Goal: Navigation & Orientation: Locate item on page

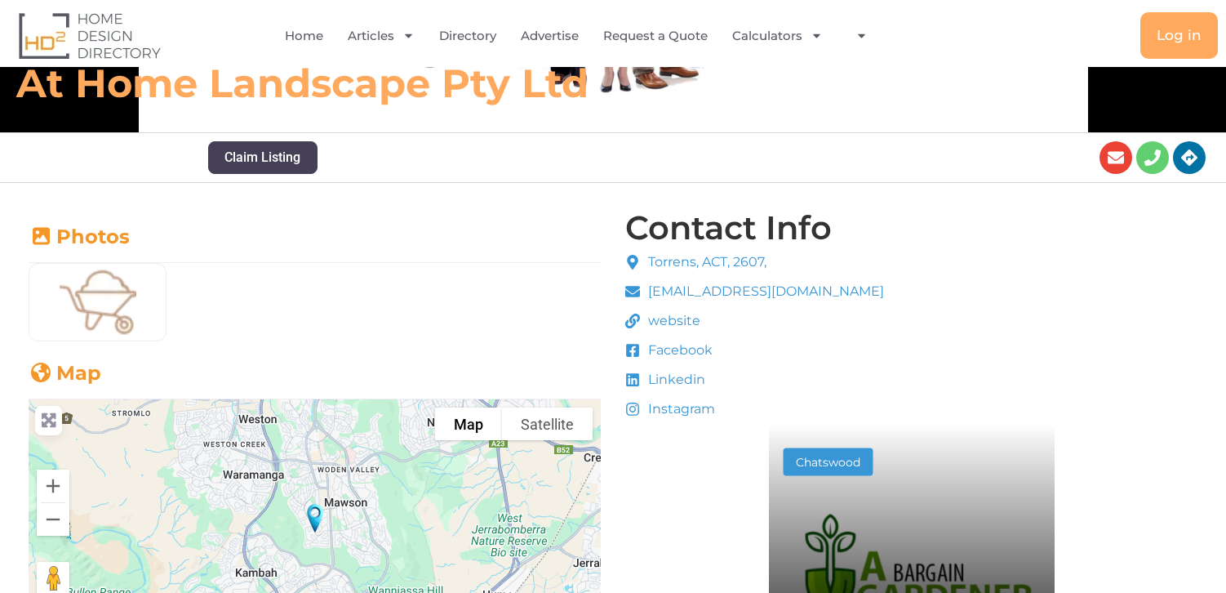
click at [336, 540] on div at bounding box center [315, 531] width 572 height 265
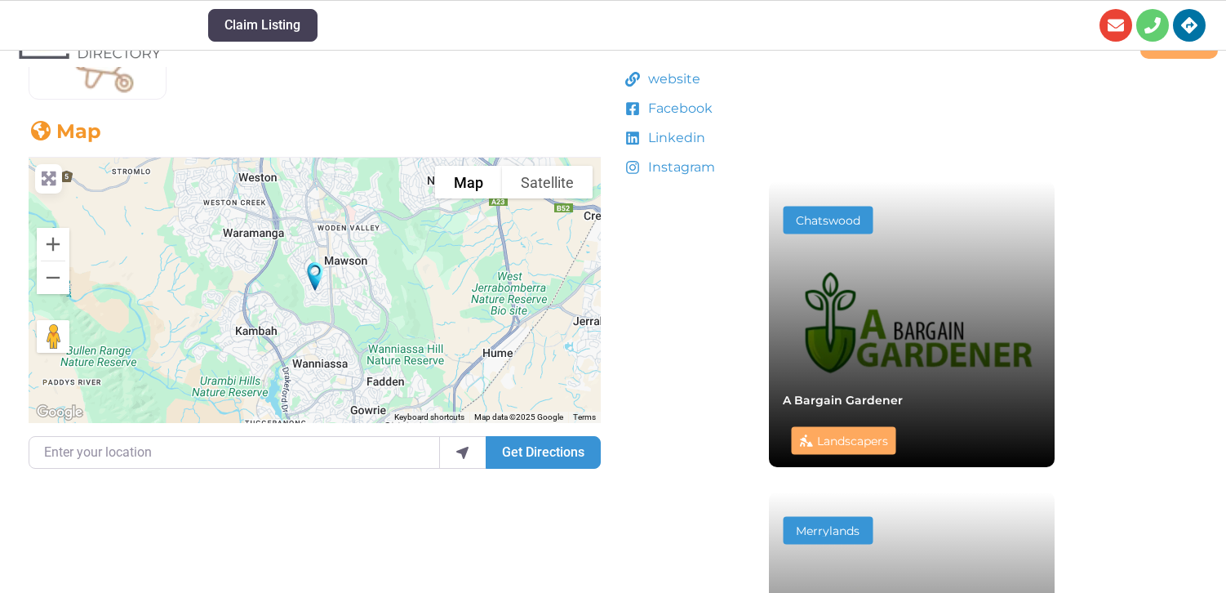
scroll to position [533, 0]
click at [53, 251] on button "Zoom in" at bounding box center [53, 243] width 33 height 33
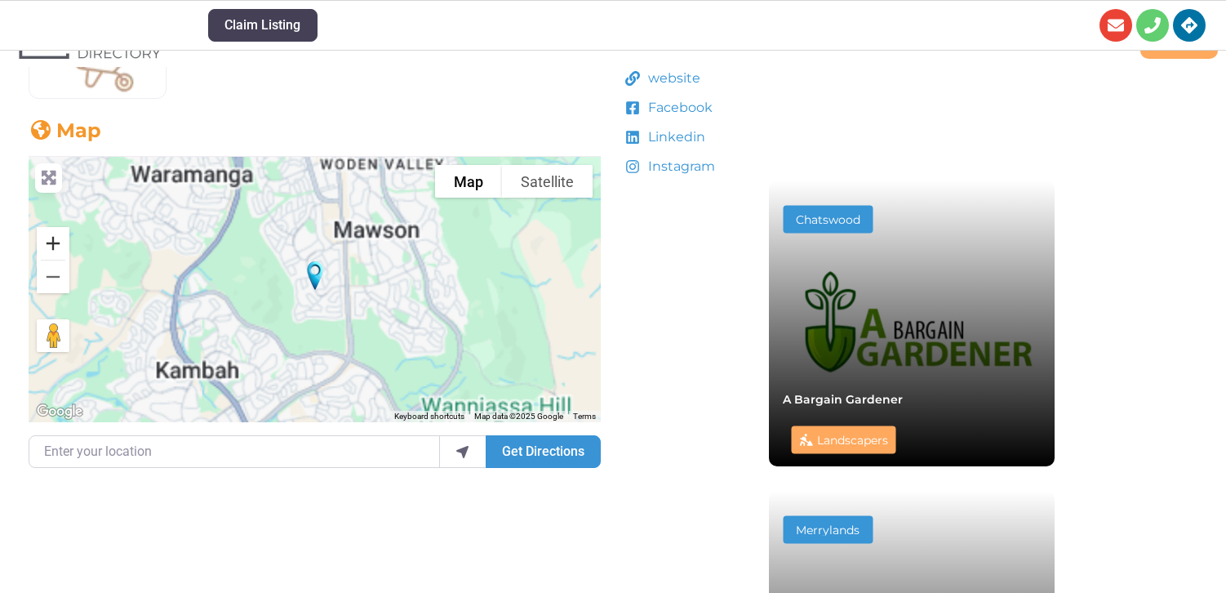
click at [53, 251] on button "Zoom in" at bounding box center [53, 243] width 33 height 33
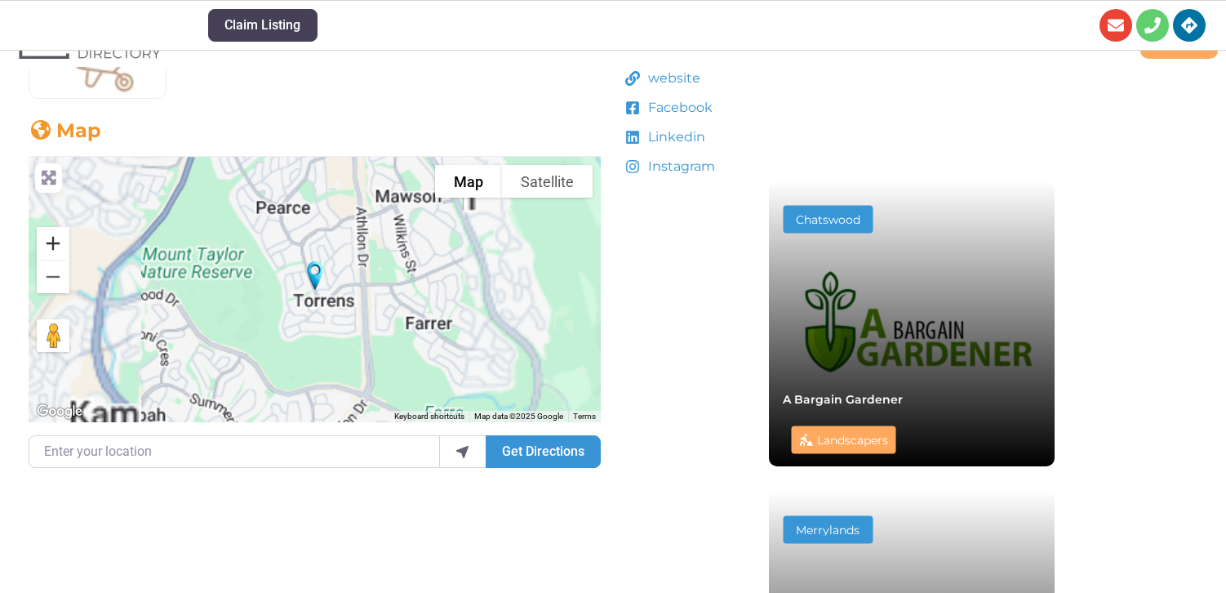
click at [53, 251] on button "Zoom in" at bounding box center [53, 243] width 33 height 33
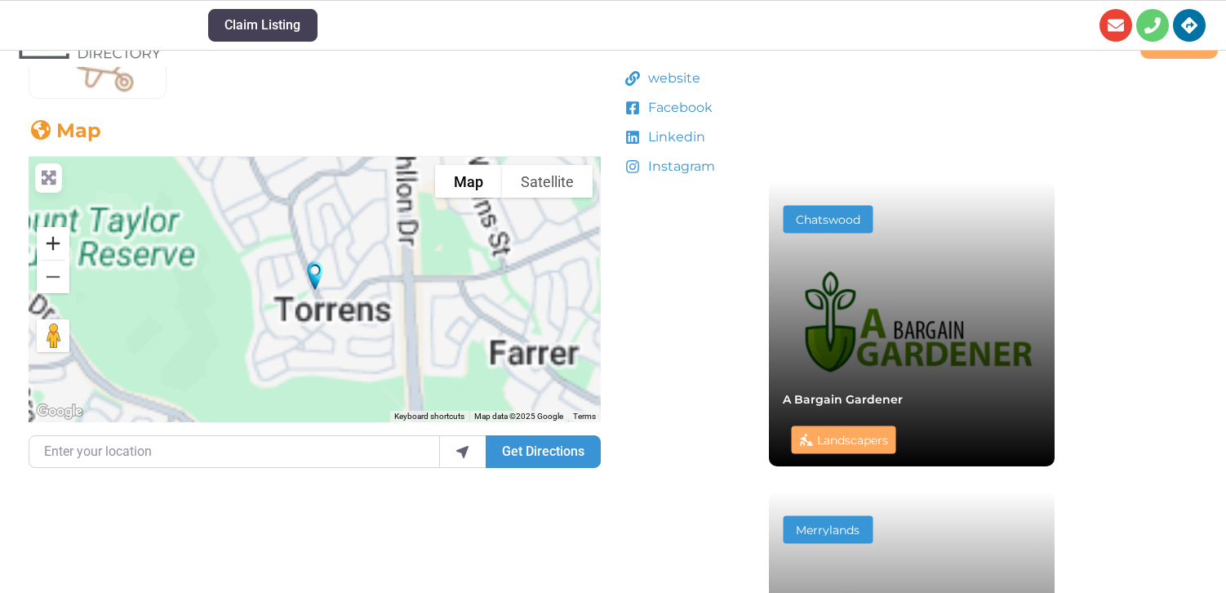
click at [53, 251] on button "Zoom in" at bounding box center [53, 243] width 33 height 33
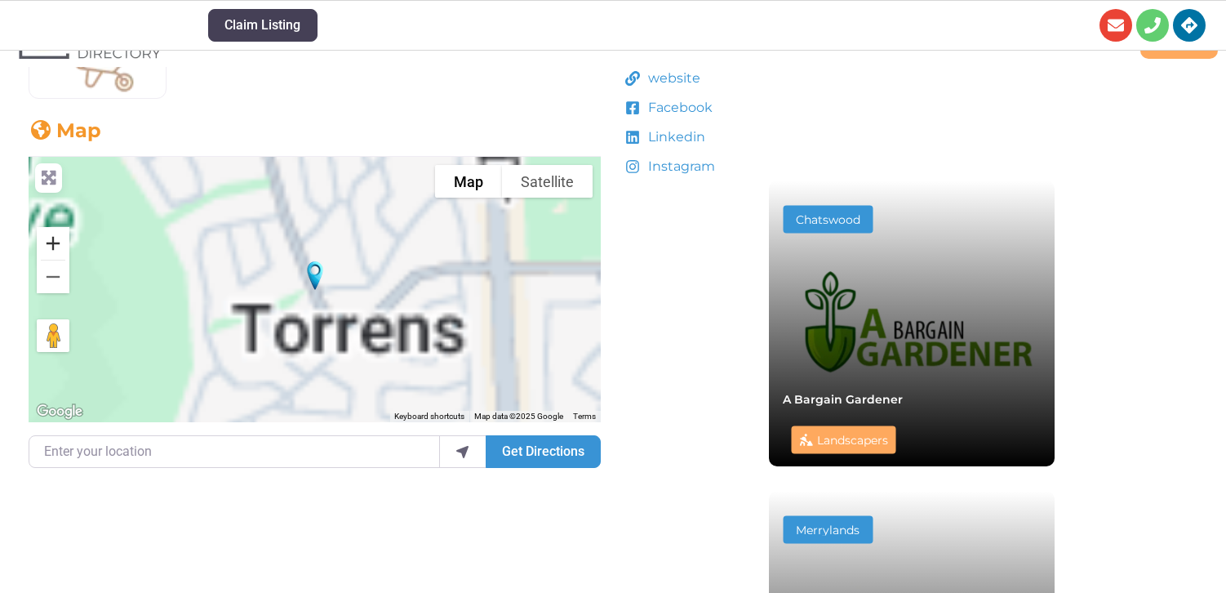
click at [53, 251] on button "Zoom in" at bounding box center [53, 243] width 33 height 33
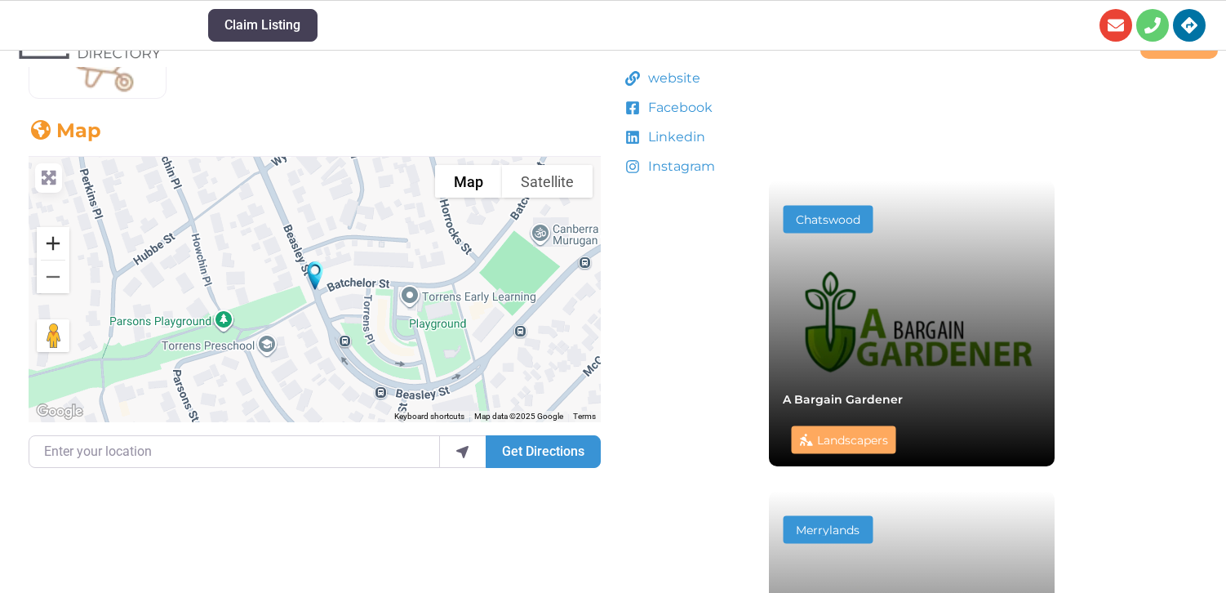
click at [49, 237] on button "Zoom in" at bounding box center [53, 243] width 33 height 33
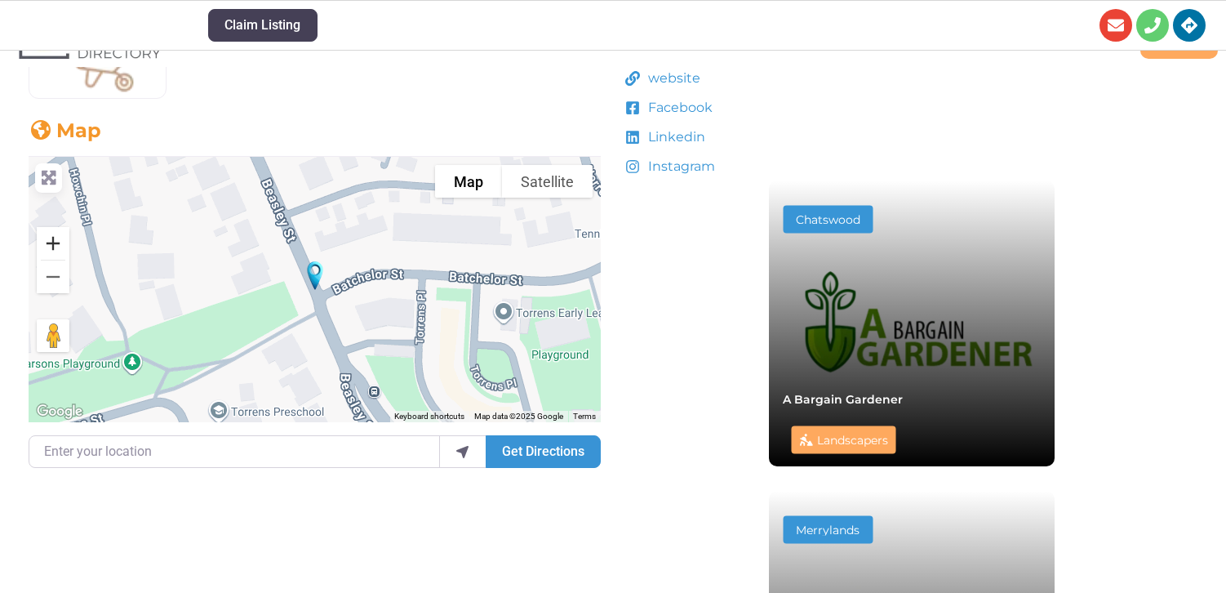
click at [49, 237] on button "Zoom in" at bounding box center [53, 243] width 33 height 33
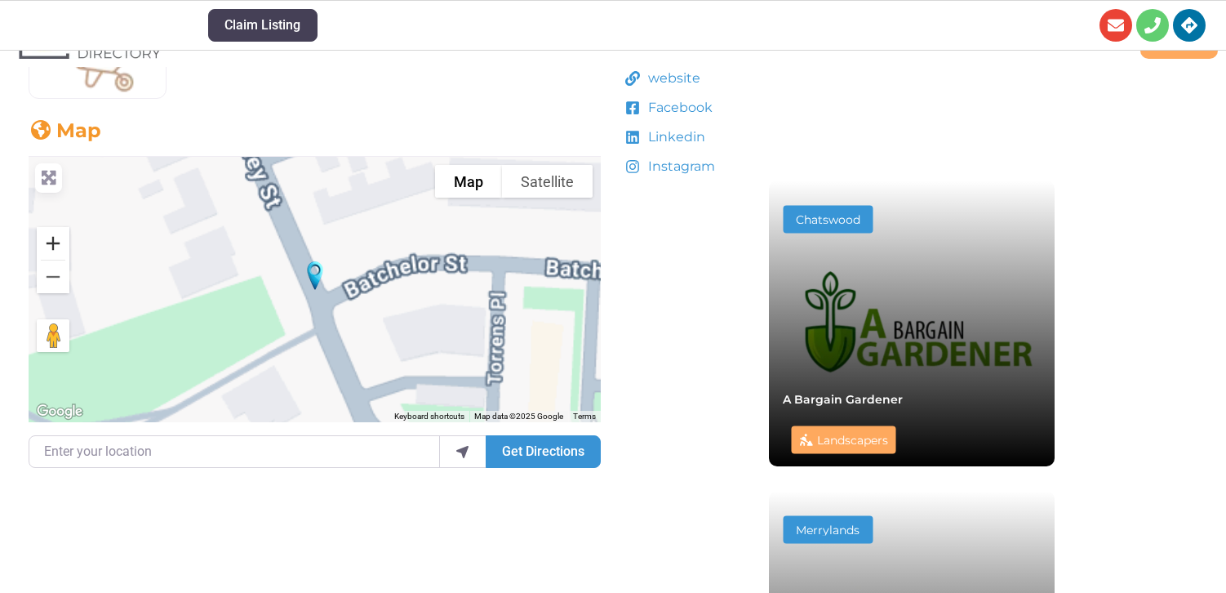
click at [49, 237] on button "Zoom in" at bounding box center [53, 243] width 33 height 33
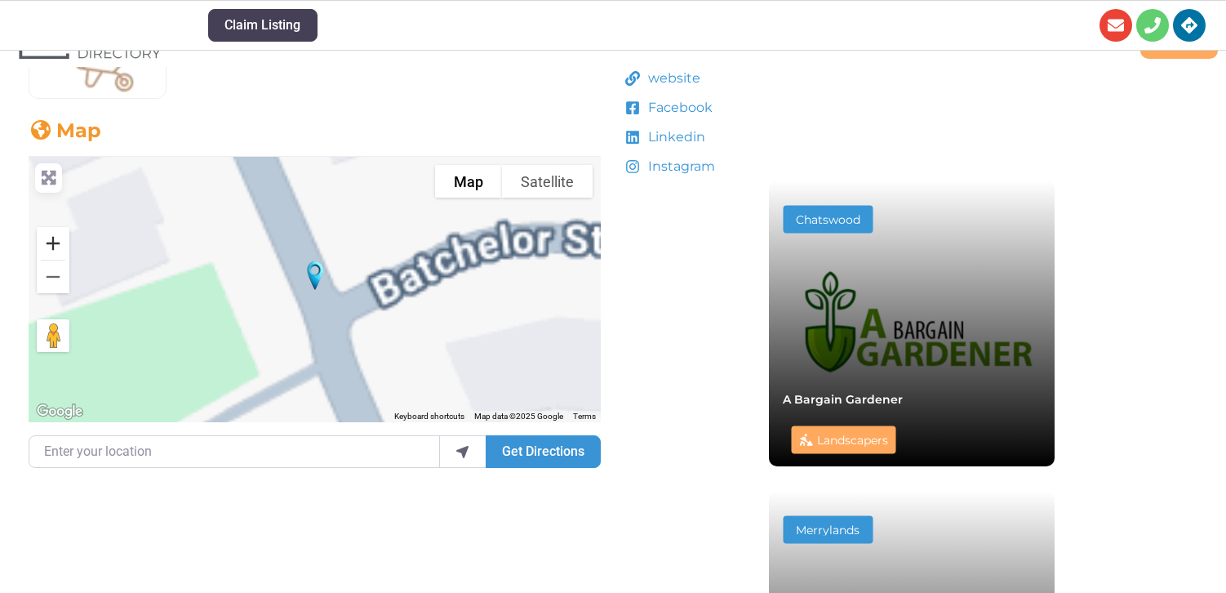
click at [49, 237] on button "Zoom in" at bounding box center [53, 243] width 33 height 33
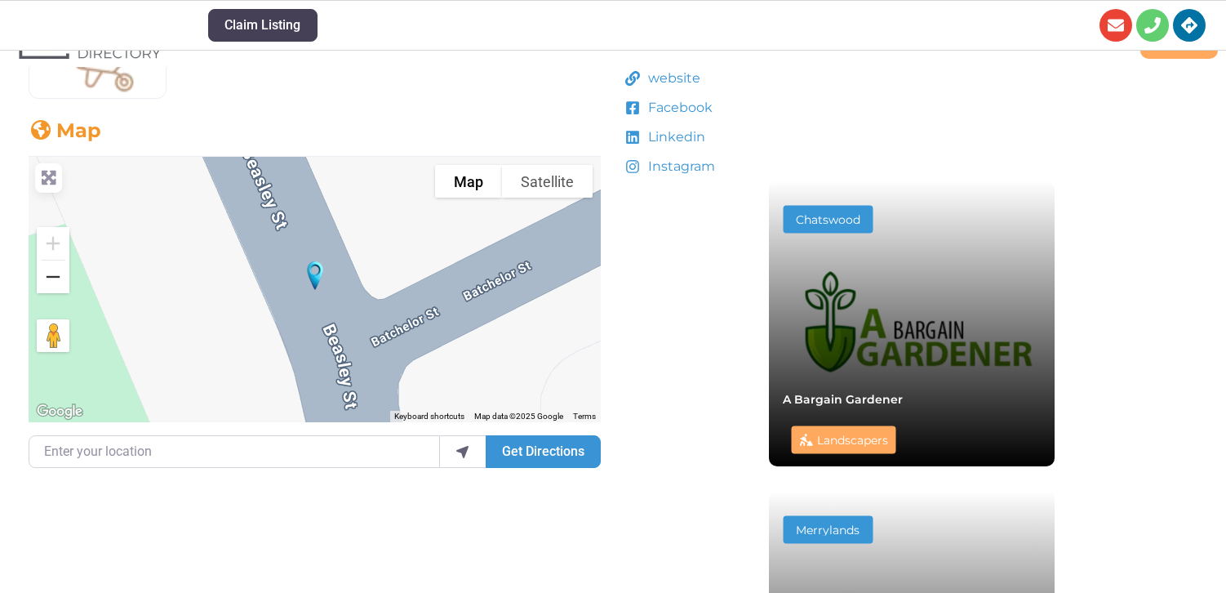
click at [52, 271] on button "Zoom out" at bounding box center [53, 276] width 33 height 33
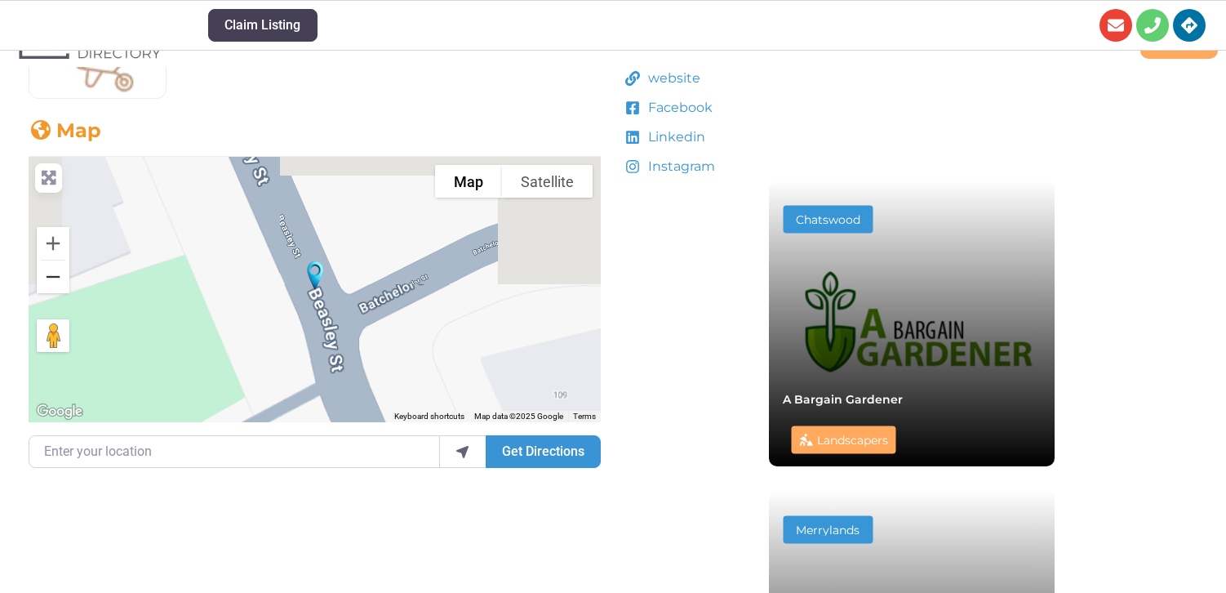
click at [53, 271] on button "Zoom out" at bounding box center [53, 276] width 33 height 33
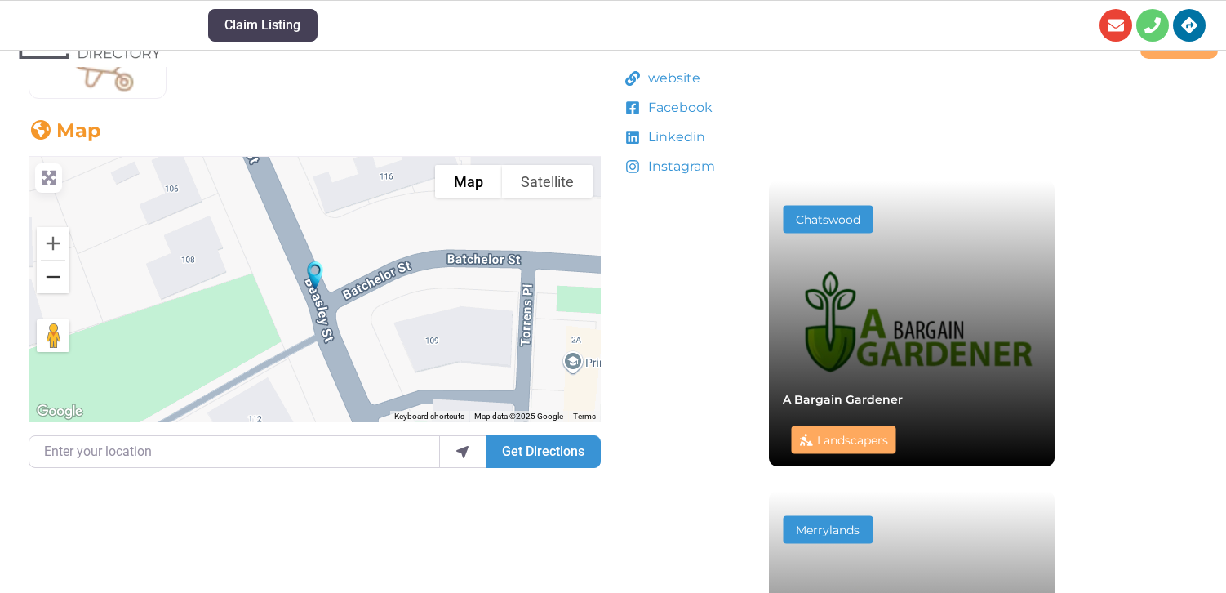
click at [53, 271] on button "Zoom out" at bounding box center [53, 276] width 33 height 33
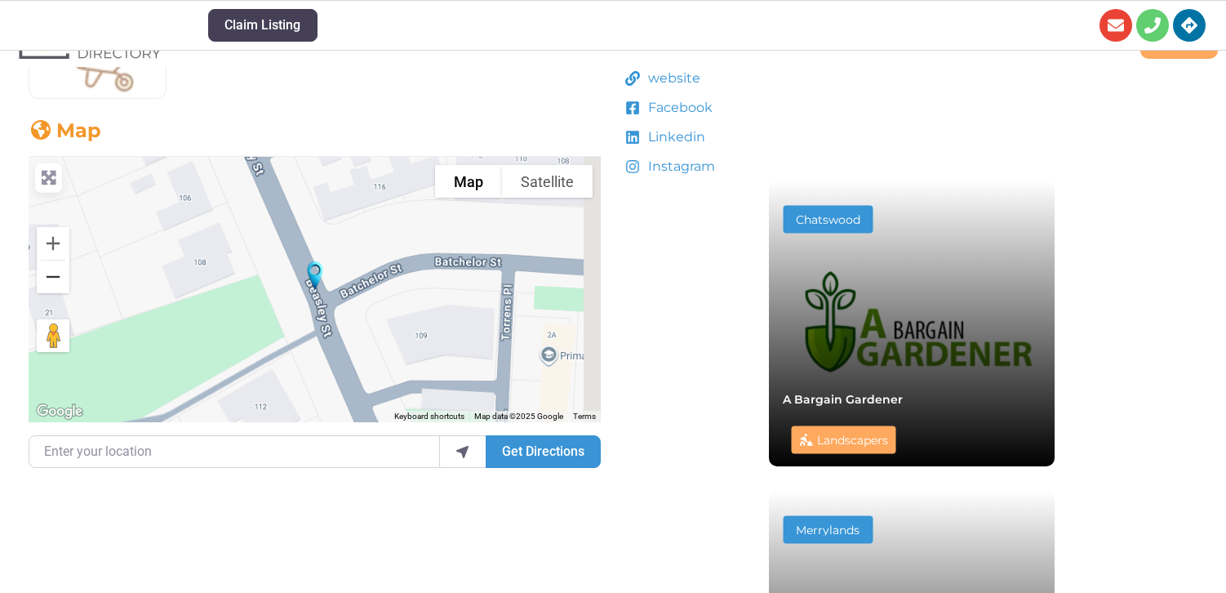
click at [53, 271] on button "Zoom out" at bounding box center [53, 276] width 33 height 33
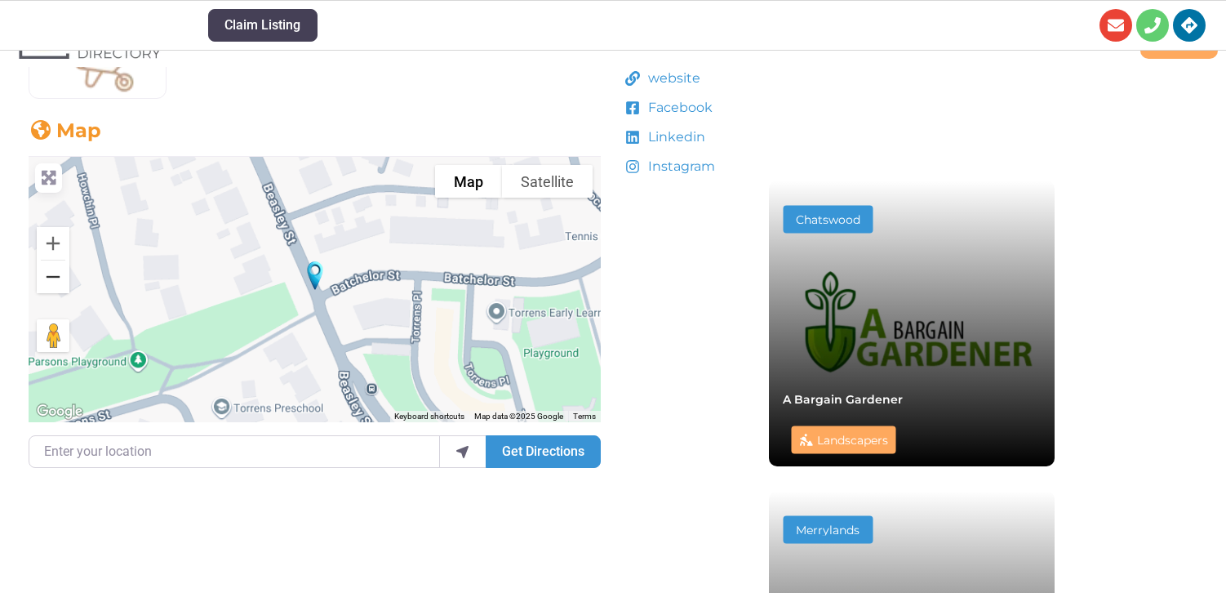
click at [53, 271] on button "Zoom out" at bounding box center [53, 276] width 33 height 33
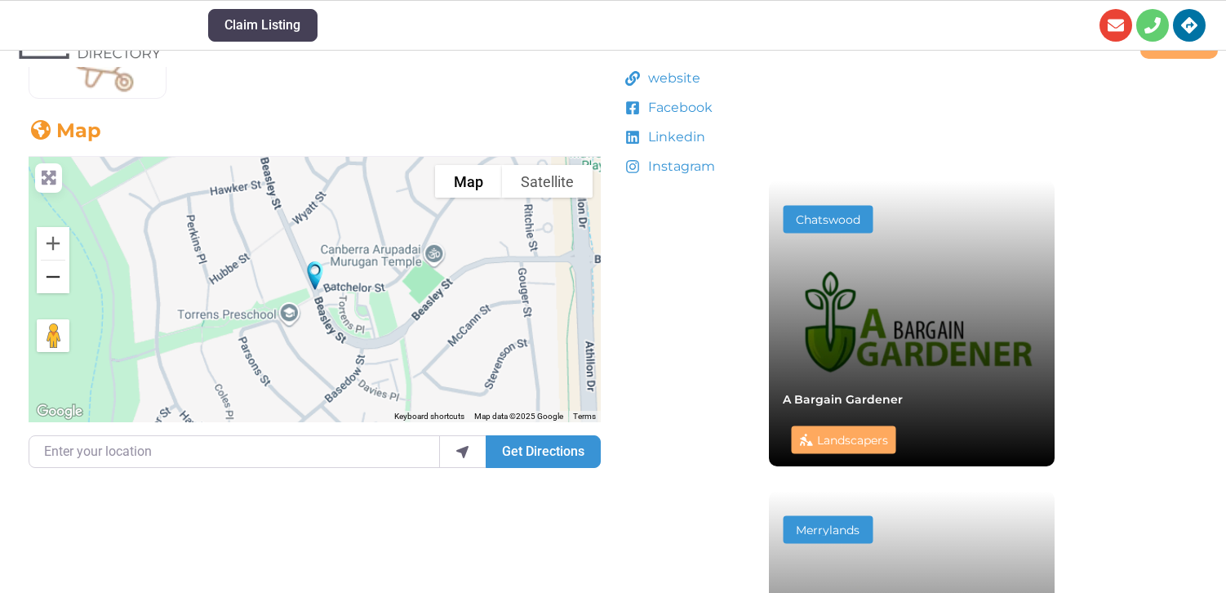
click at [53, 271] on button "Zoom out" at bounding box center [53, 276] width 33 height 33
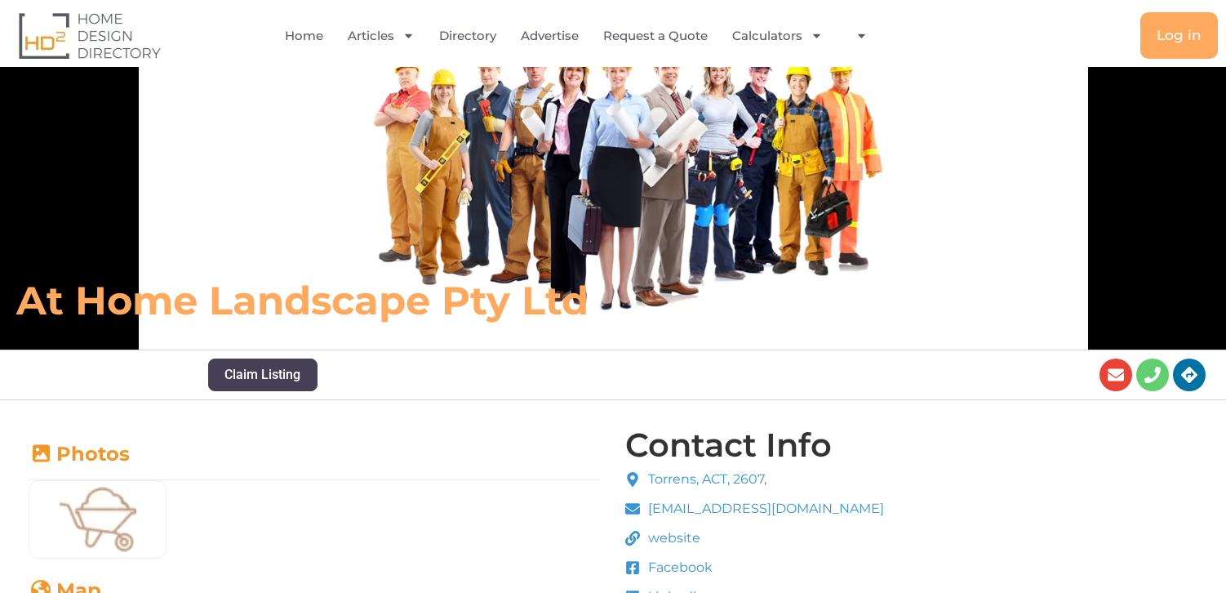
scroll to position [0, 0]
